Goal: Task Accomplishment & Management: Manage account settings

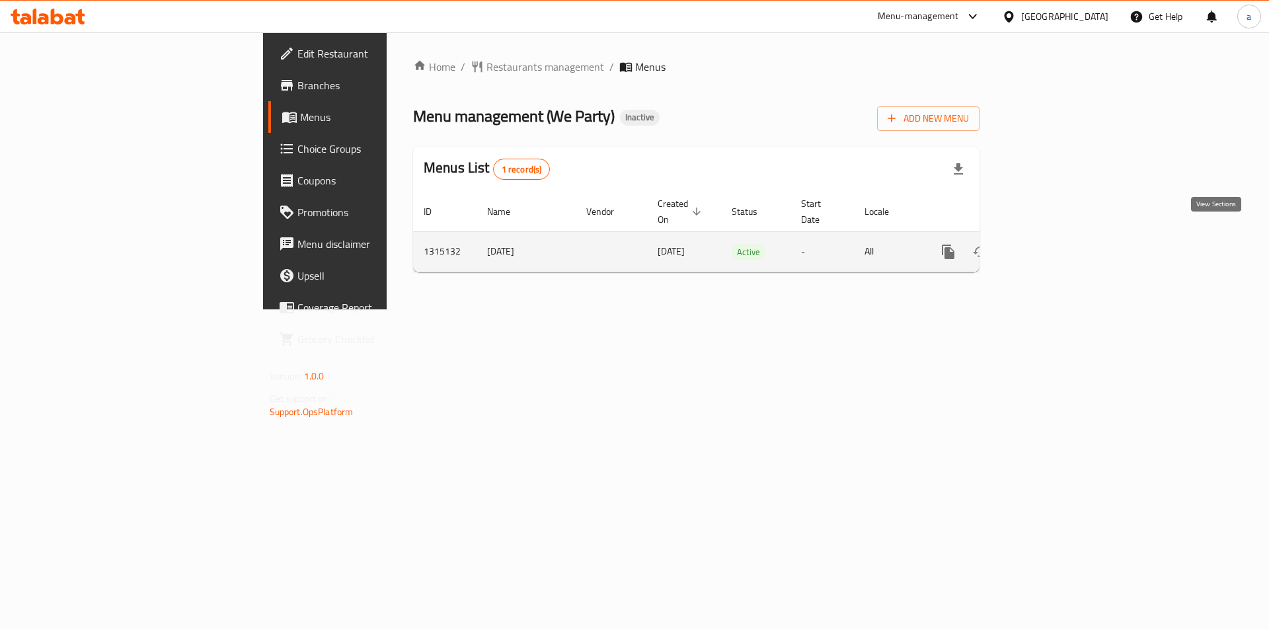
click at [1052, 244] on icon "enhanced table" at bounding box center [1044, 252] width 16 height 16
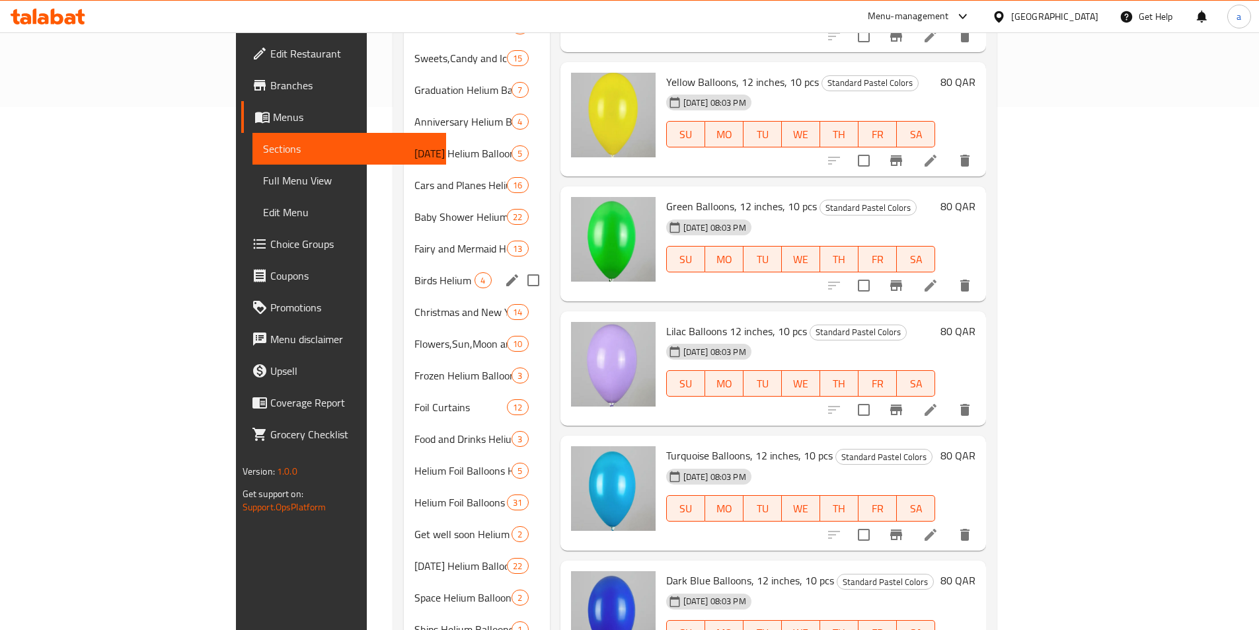
scroll to position [595, 0]
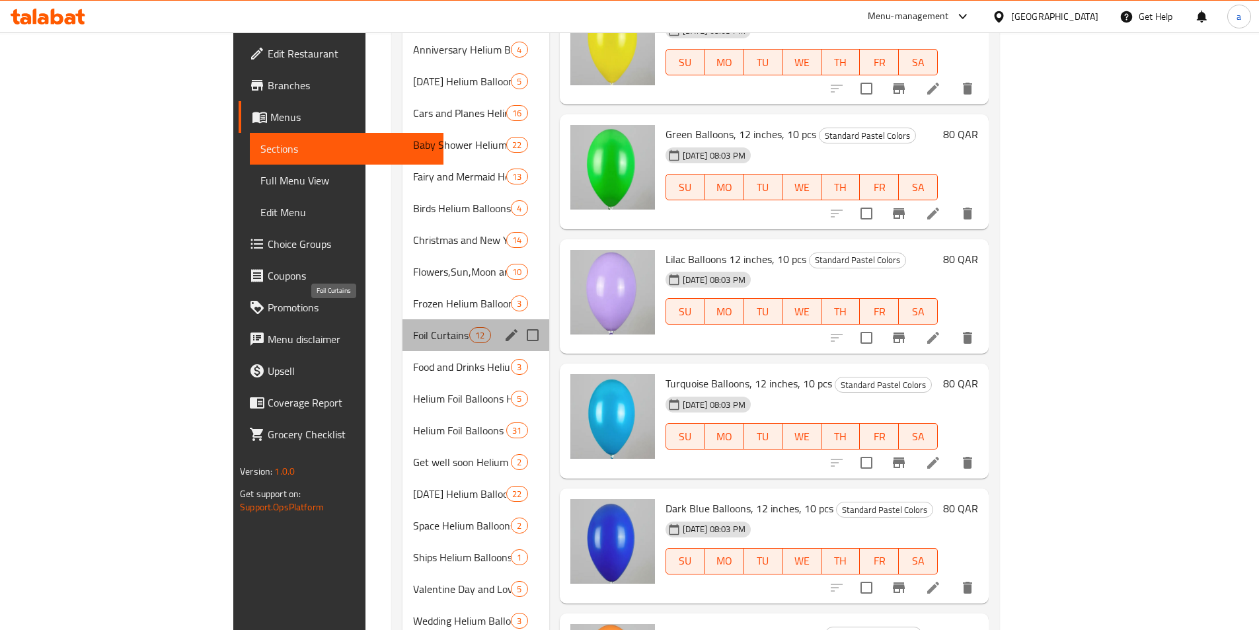
click at [413, 327] on span "Foil Curtains" at bounding box center [441, 335] width 56 height 16
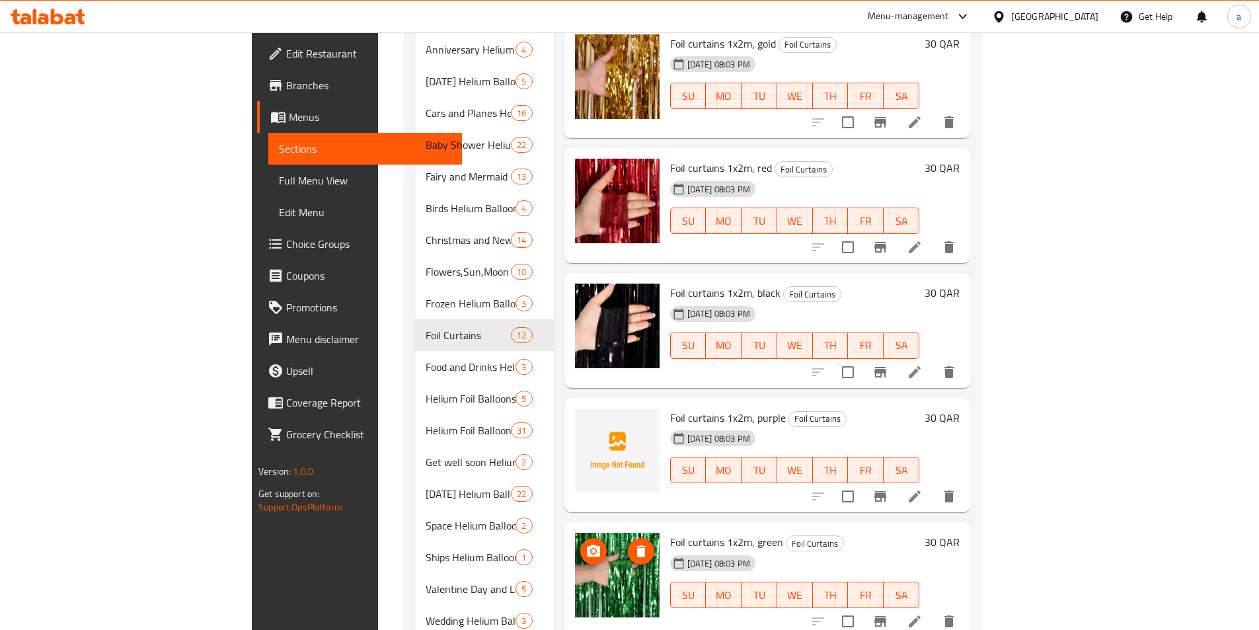
scroll to position [428, 0]
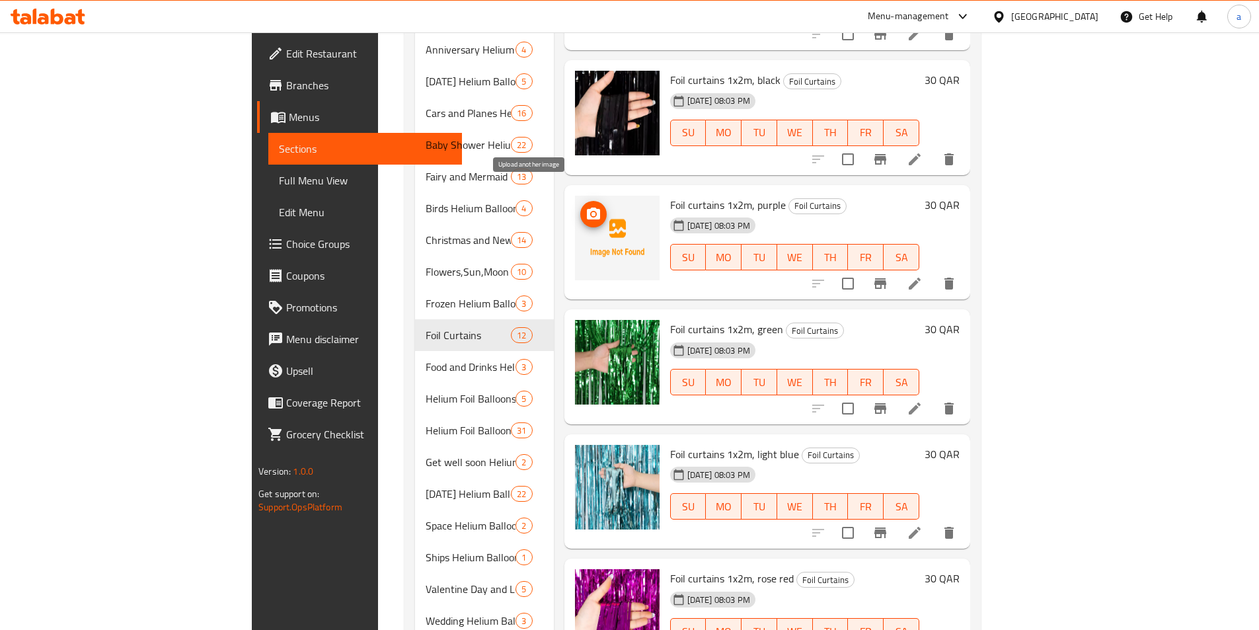
click at [586, 206] on icon "upload picture" at bounding box center [594, 214] width 16 height 16
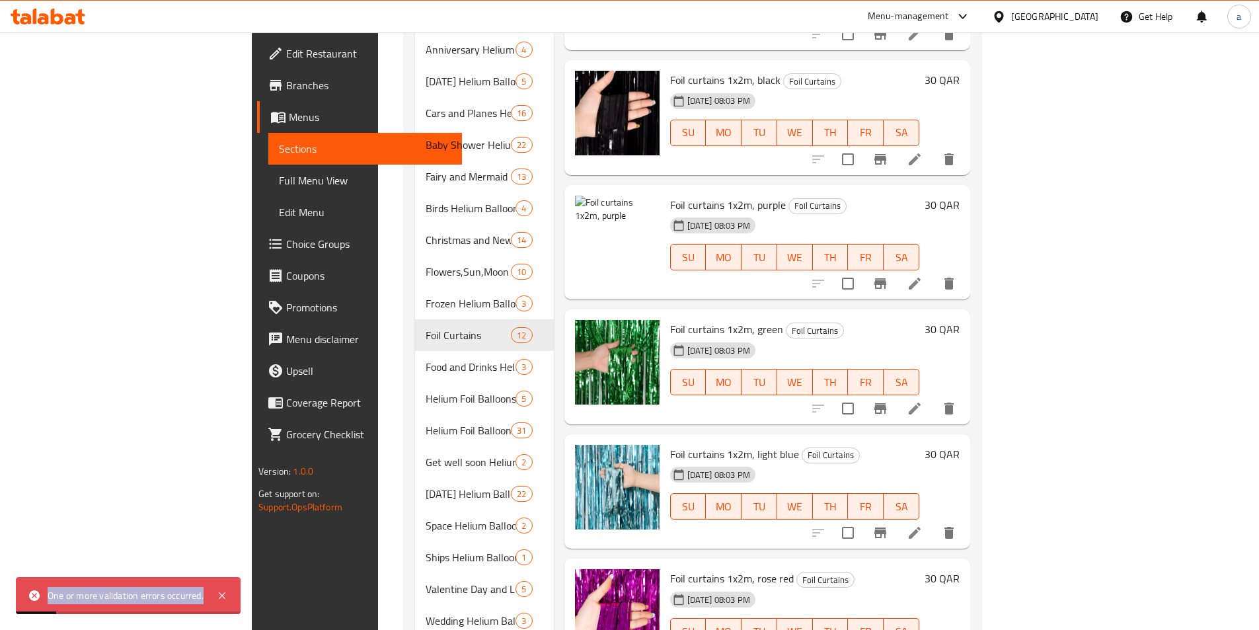
drag, startPoint x: 205, startPoint y: 599, endPoint x: 35, endPoint y: 604, distance: 170.0
click at [35, 604] on div "One or more validation errors occurred." at bounding box center [128, 595] width 225 height 37
click at [252, 539] on div "Edit Restaurant Branches Menus Sections Full Menu View Edit Menu Choice Groups …" at bounding box center [357, 347] width 210 height 630
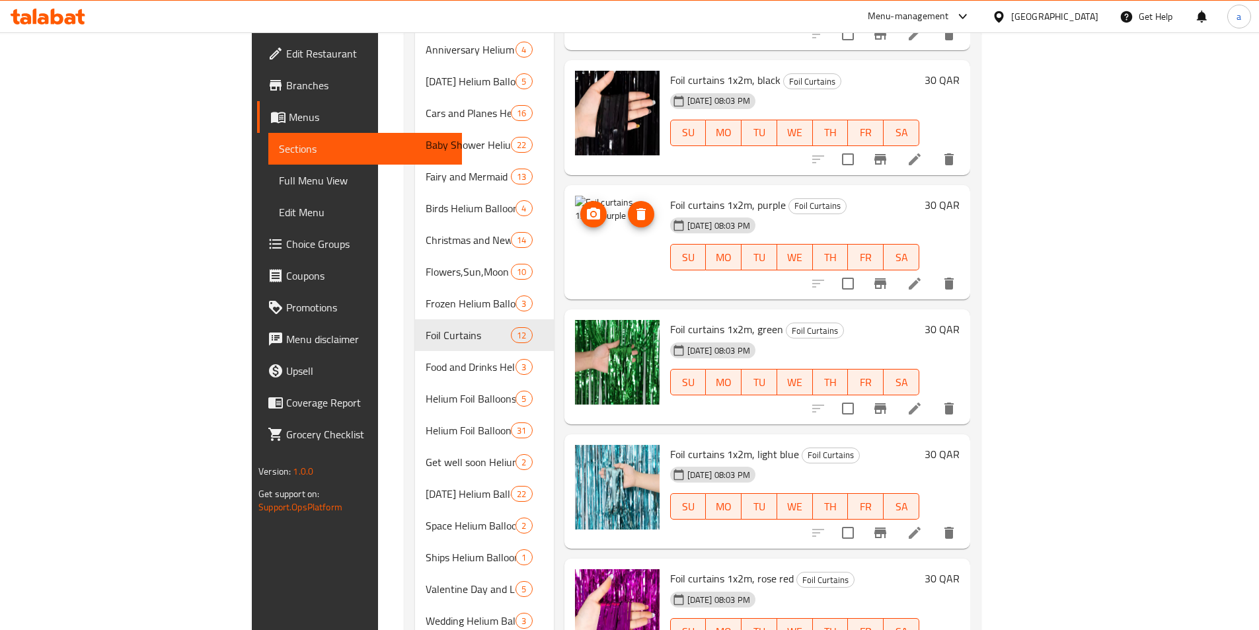
click at [633, 206] on icon "delete image" at bounding box center [641, 214] width 16 height 16
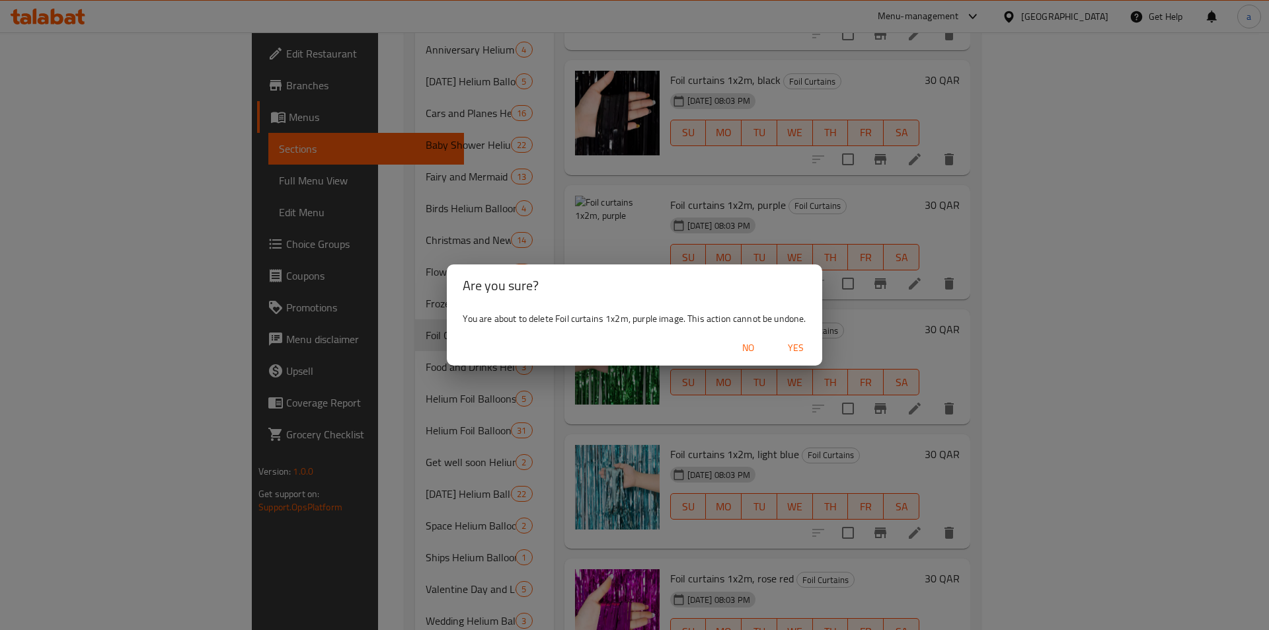
click at [782, 343] on span "Yes" at bounding box center [796, 348] width 32 height 17
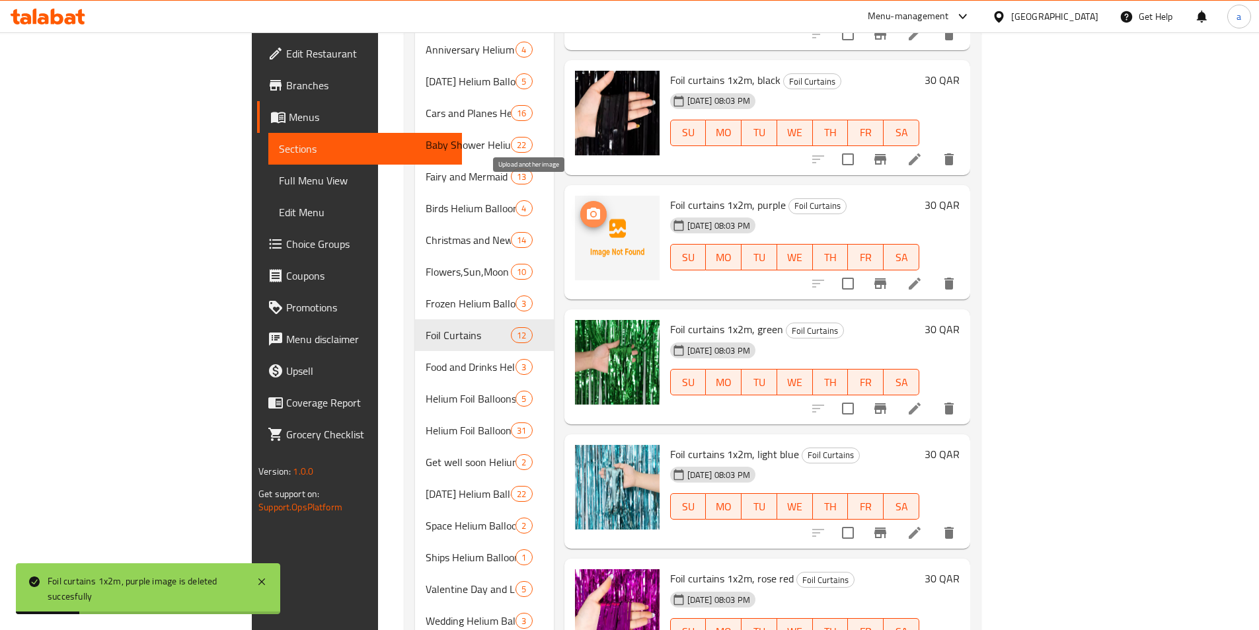
click at [580, 203] on button "upload picture" at bounding box center [593, 214] width 26 height 26
click at [575, 235] on img at bounding box center [617, 238] width 85 height 85
click at [587, 208] on icon "upload picture" at bounding box center [593, 214] width 13 height 12
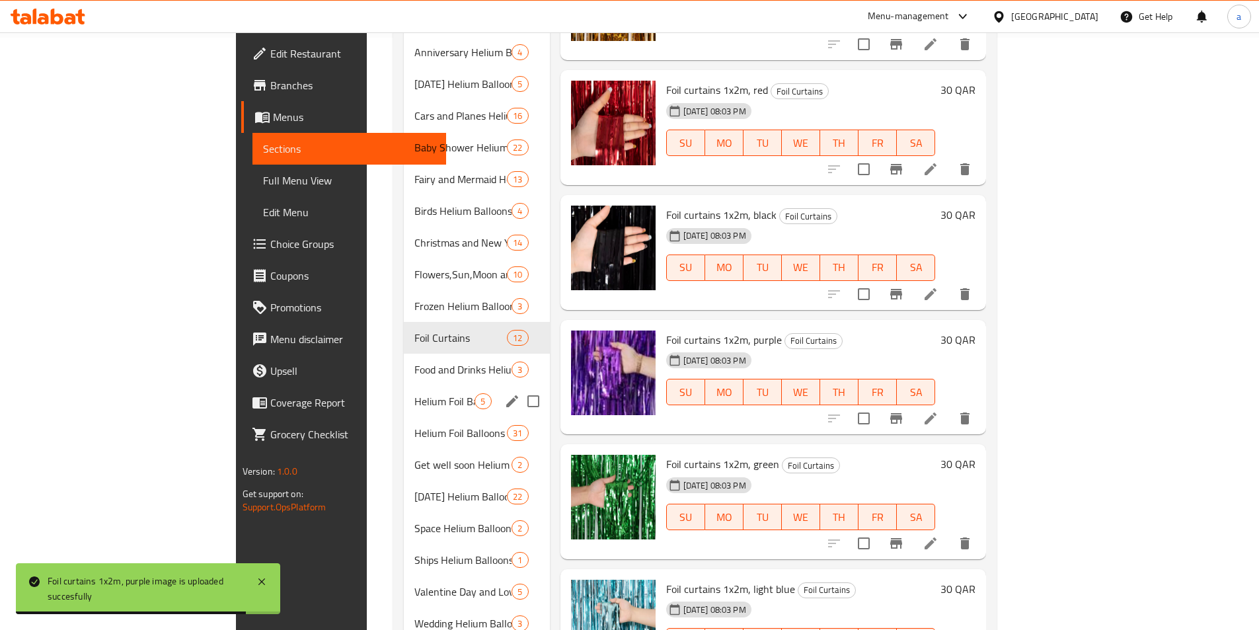
scroll to position [595, 0]
